Goal: Task Accomplishment & Management: Manage account settings

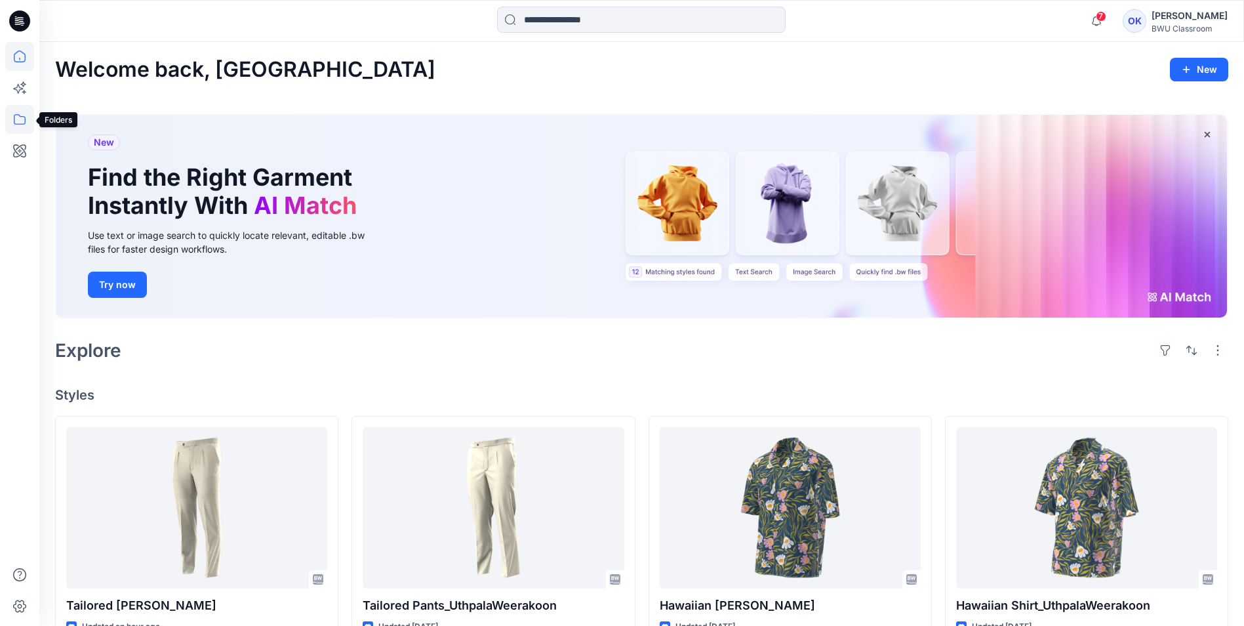
click at [22, 122] on icon at bounding box center [19, 119] width 29 height 29
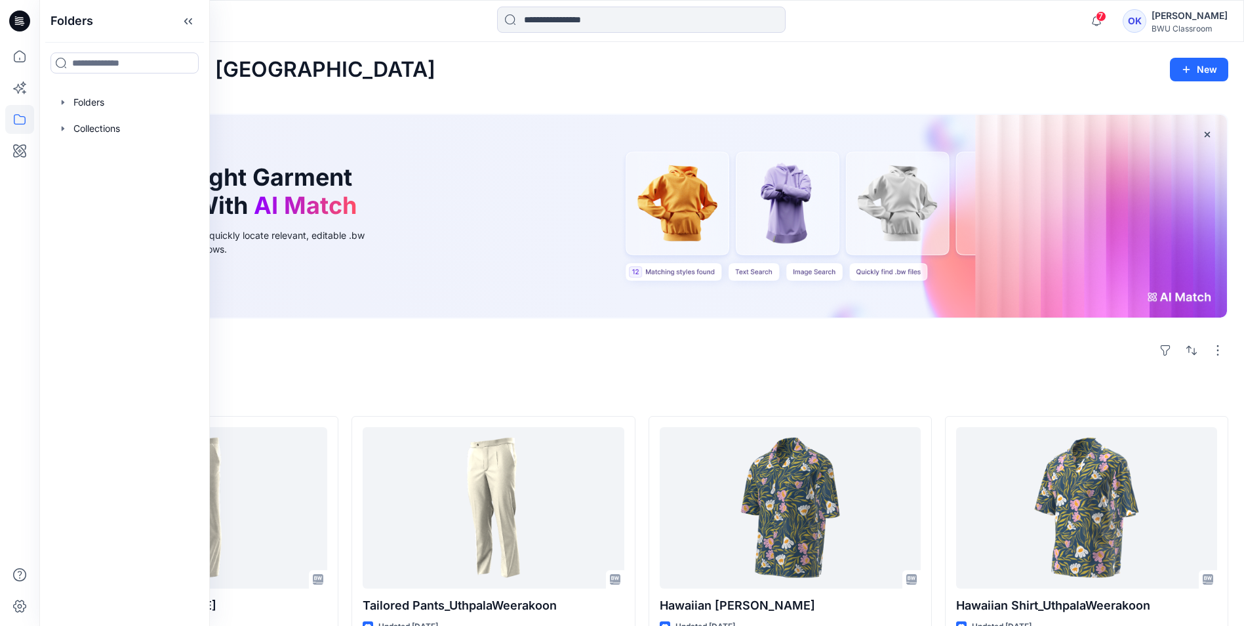
click at [81, 97] on div at bounding box center [125, 102] width 150 height 26
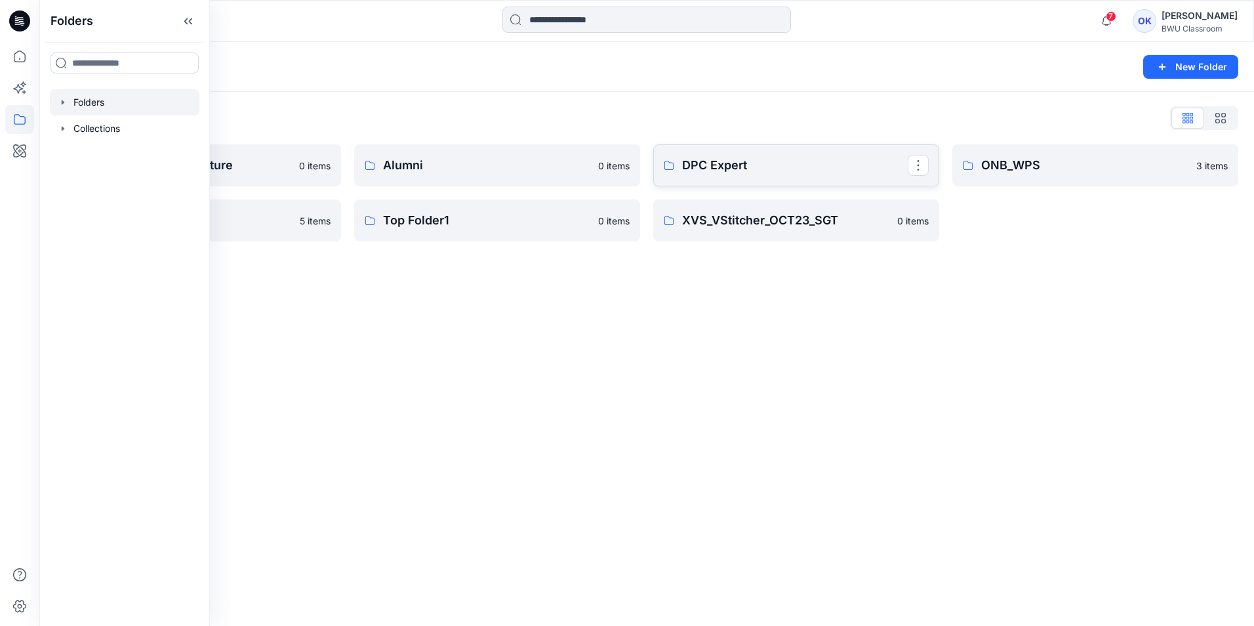
click at [753, 169] on p "DPC Expert" at bounding box center [795, 165] width 226 height 18
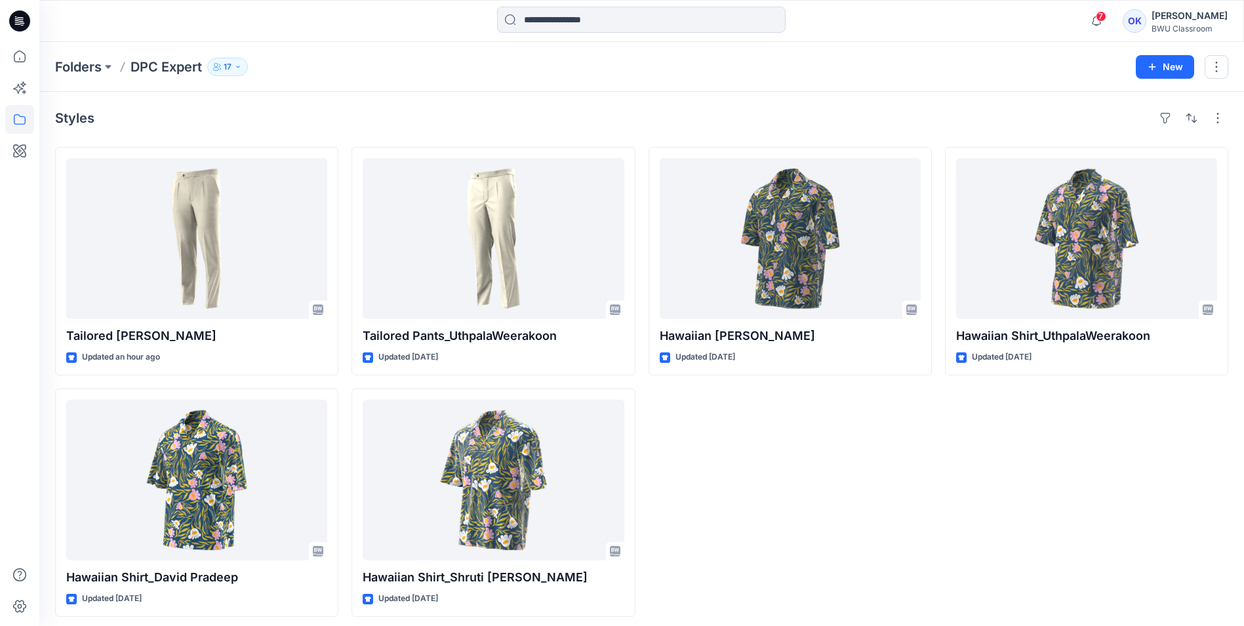
click at [234, 66] on button "17" at bounding box center [227, 67] width 41 height 18
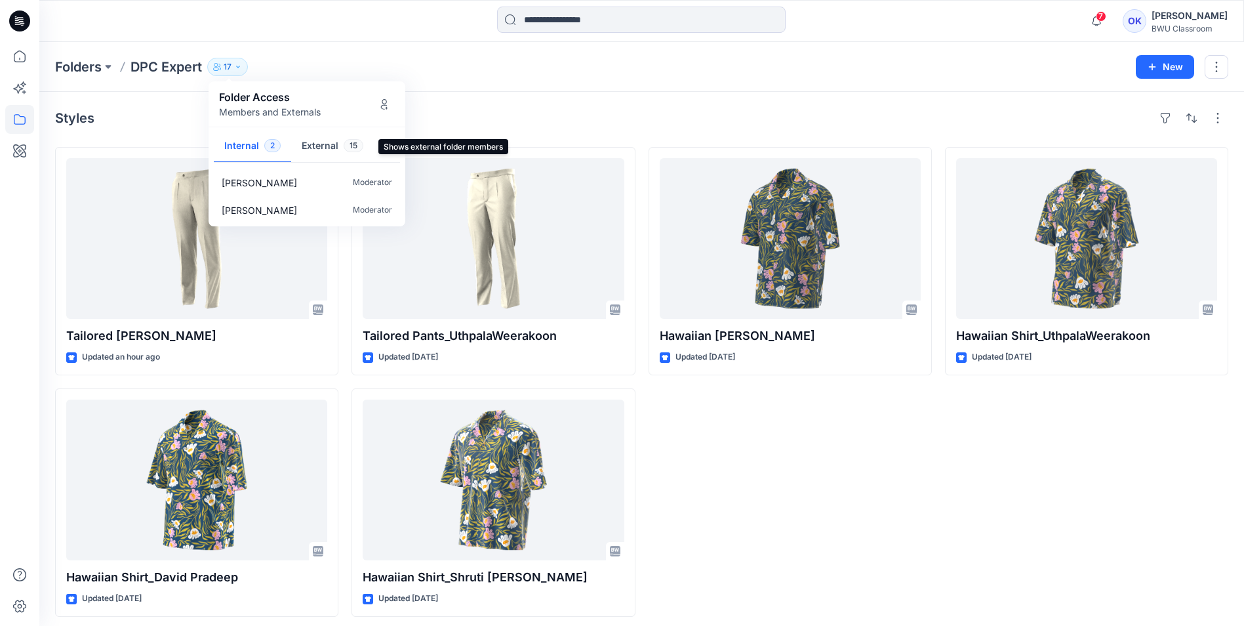
click at [333, 147] on button "External 15" at bounding box center [332, 146] width 83 height 33
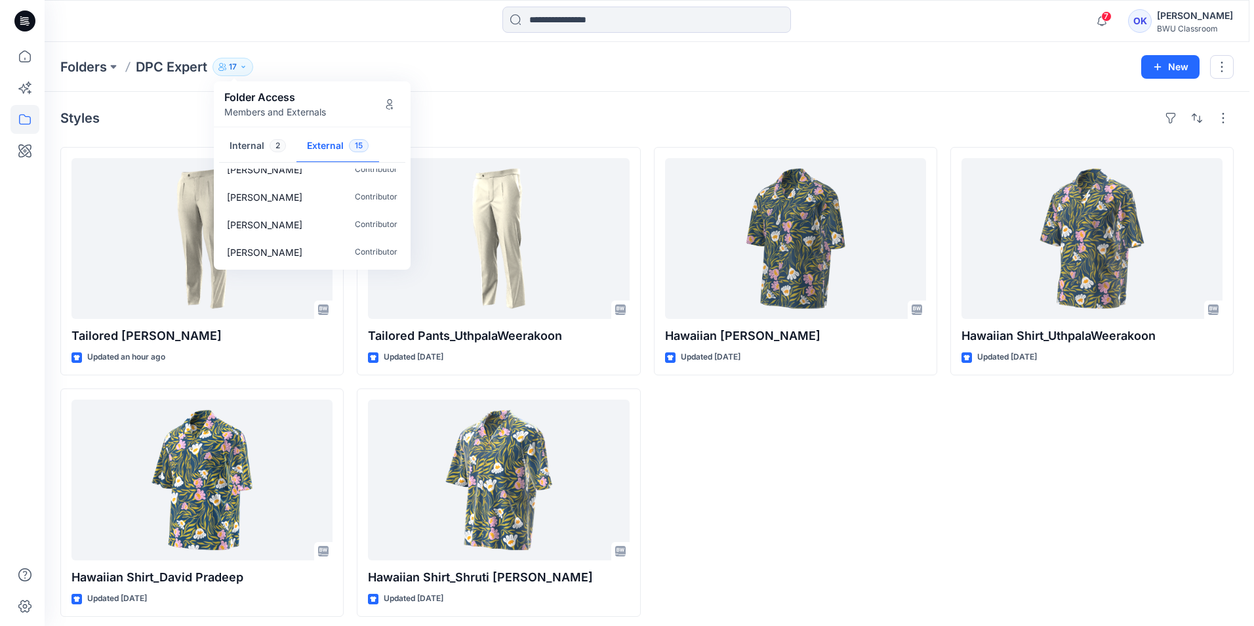
scroll to position [315, 0]
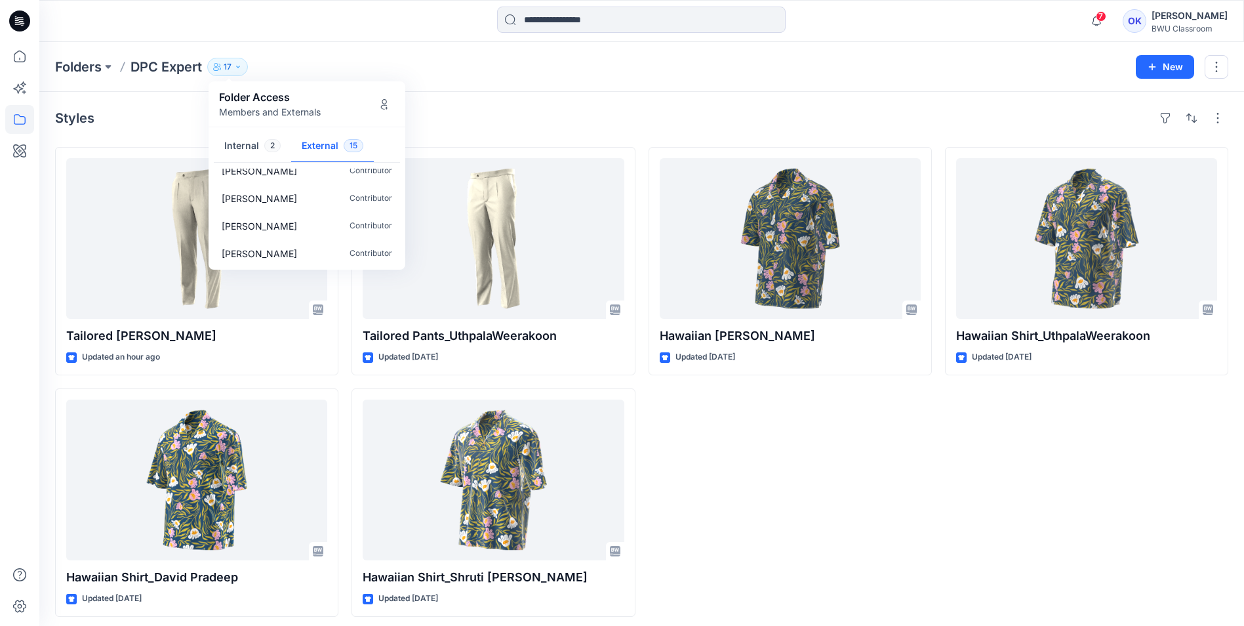
click at [494, 116] on div "Styles" at bounding box center [641, 118] width 1173 height 21
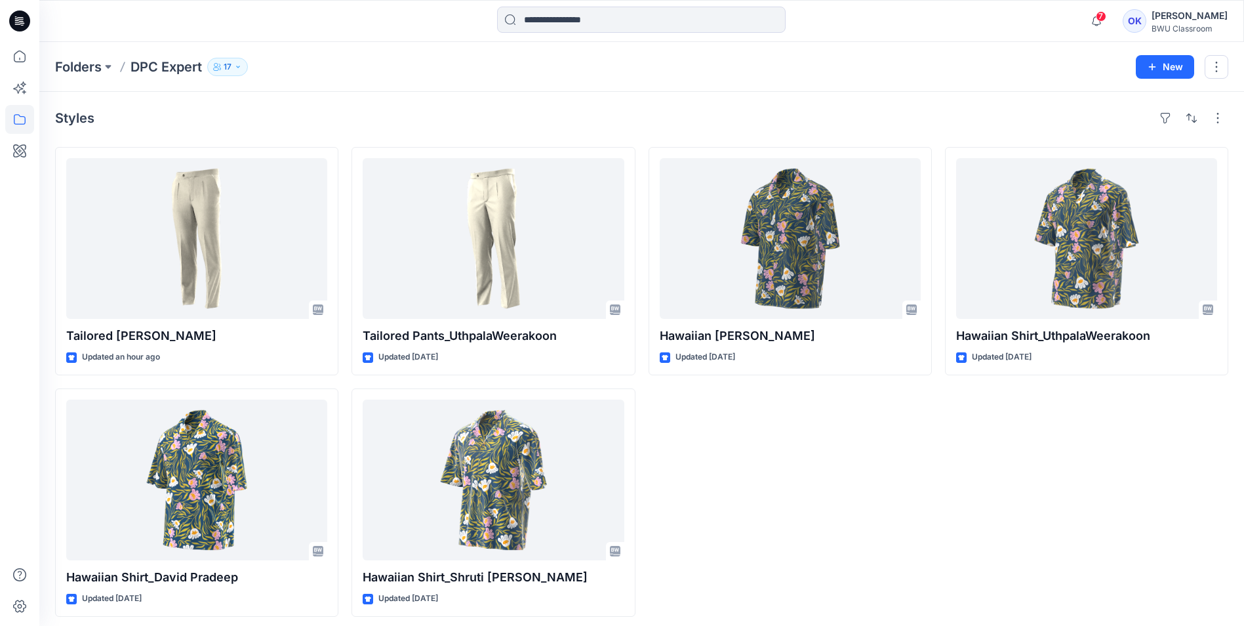
click at [1200, 18] on div "[PERSON_NAME]" at bounding box center [1190, 16] width 76 height 16
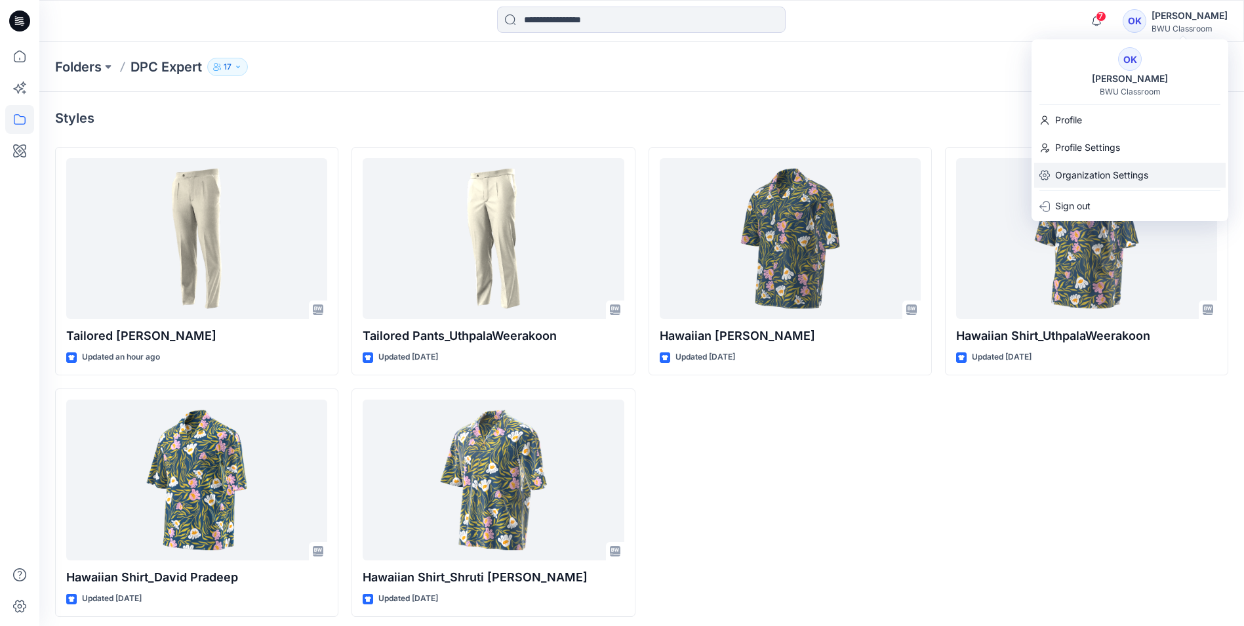
click at [1104, 167] on p "Organization Settings" at bounding box center [1101, 175] width 93 height 25
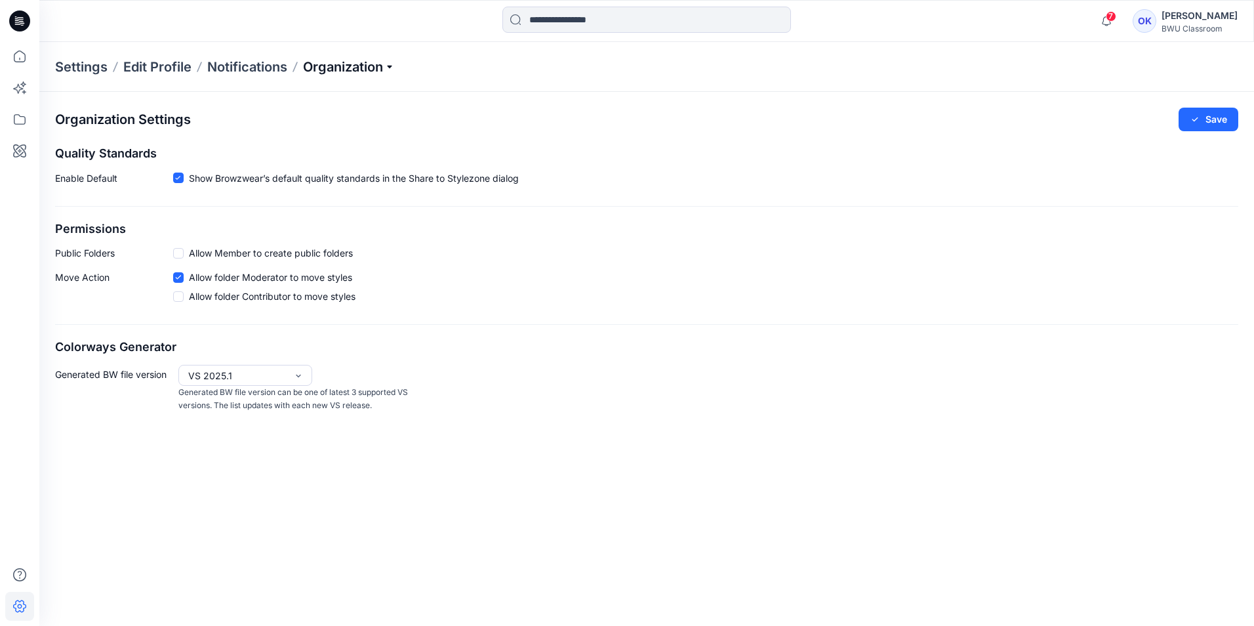
click at [357, 66] on p "Organization" at bounding box center [349, 67] width 92 height 18
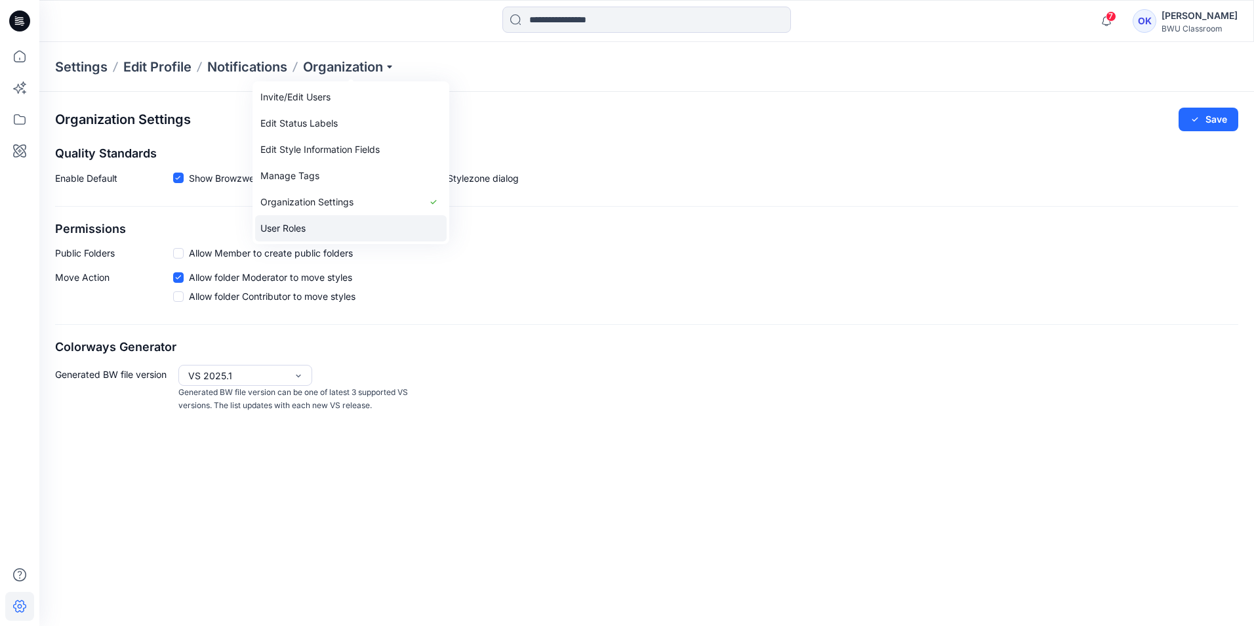
click at [332, 224] on link "User Roles" at bounding box center [350, 228] width 191 height 26
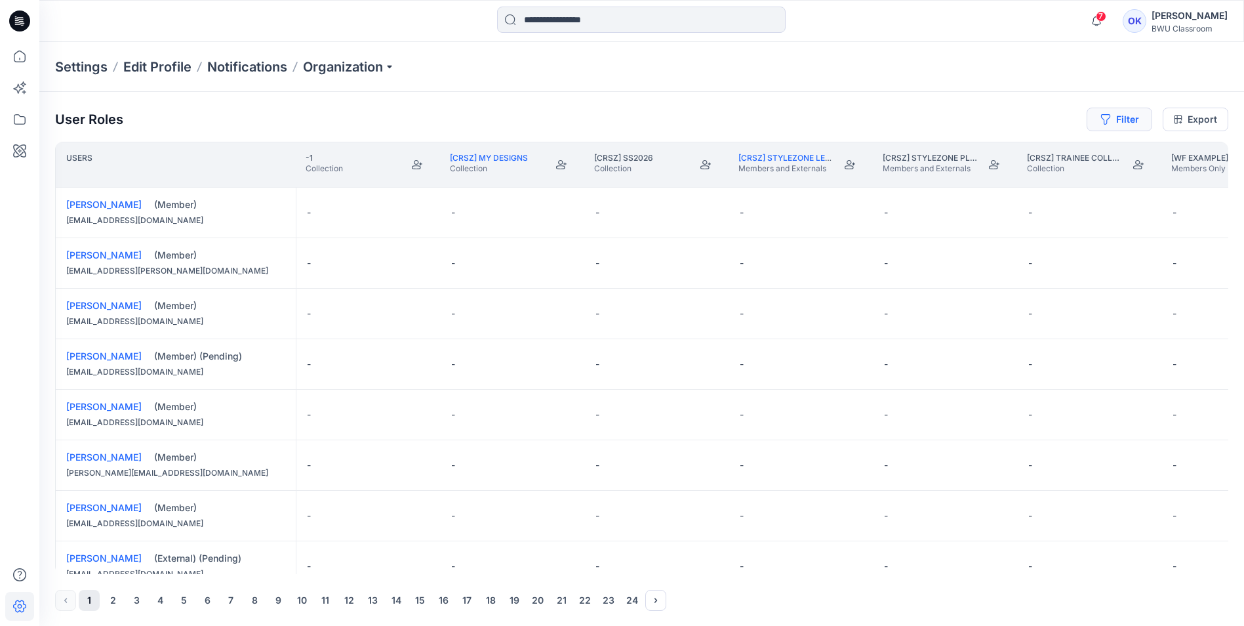
click at [1134, 121] on button "Filter" at bounding box center [1120, 120] width 66 height 24
click at [1066, 163] on div "Filter users..." at bounding box center [1071, 154] width 140 height 19
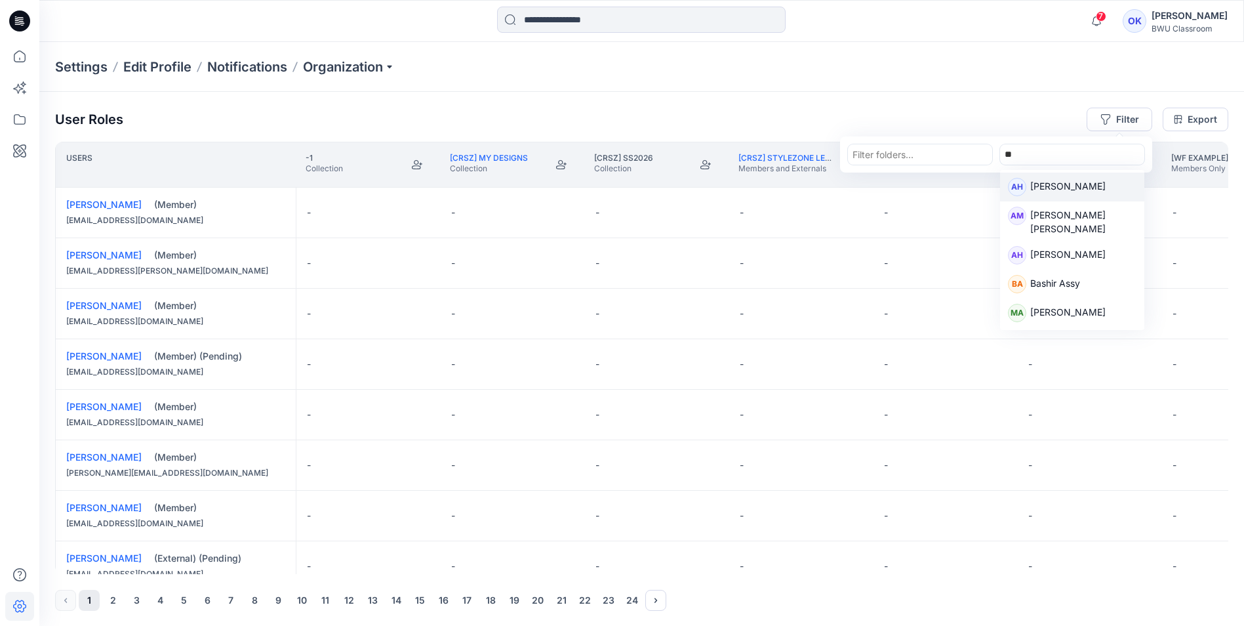
type input "***"
click at [1039, 190] on p "[PERSON_NAME]" at bounding box center [1067, 187] width 75 height 17
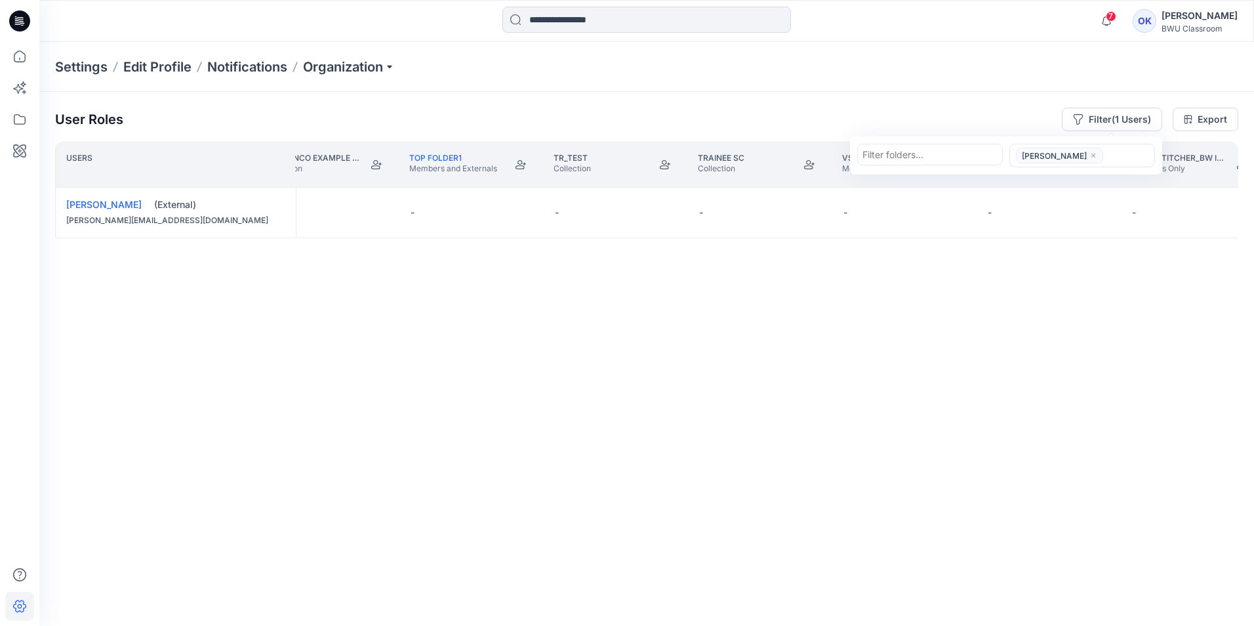
scroll to position [0, 5836]
